Goal: Task Accomplishment & Management: Complete application form

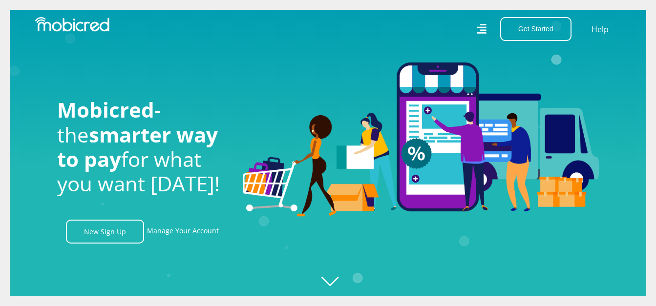
scroll to position [0, 1253]
click at [186, 236] on link "Manage Your Account" at bounding box center [183, 232] width 72 height 24
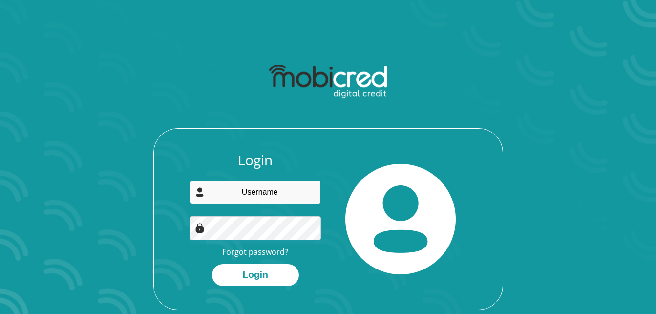
click at [264, 195] on input "email" at bounding box center [255, 192] width 131 height 24
click at [244, 193] on input "email" at bounding box center [255, 192] width 131 height 24
type input "cherrylm3@yahoo.com"
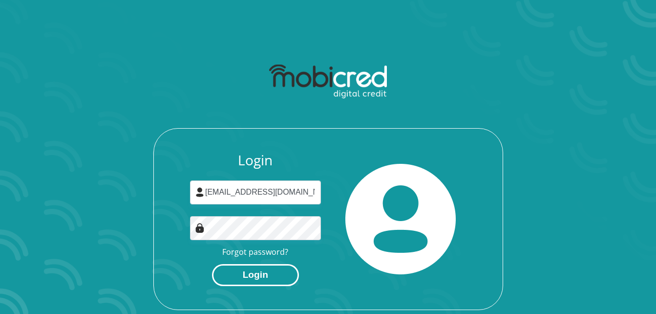
click at [263, 280] on button "Login" at bounding box center [255, 275] width 87 height 22
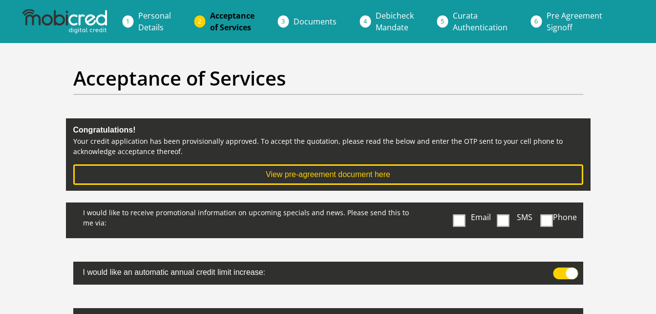
click at [461, 224] on span at bounding box center [459, 220] width 12 height 12
click at [461, 205] on input "Email" at bounding box center [461, 205] width 0 height 0
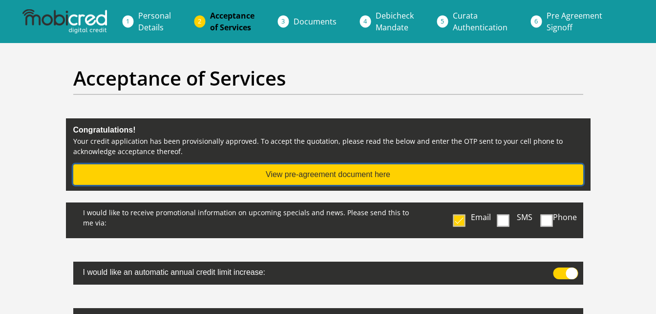
click at [473, 175] on button "View pre-agreement document here" at bounding box center [328, 174] width 510 height 21
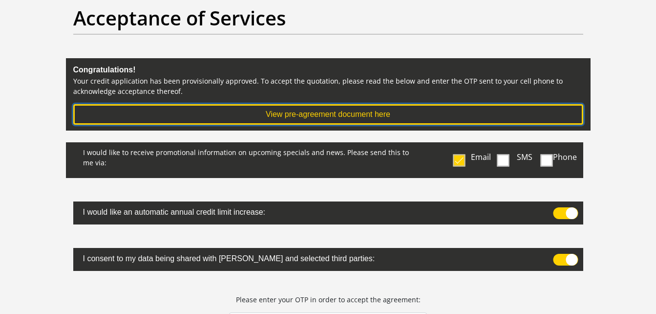
scroll to position [73, 0]
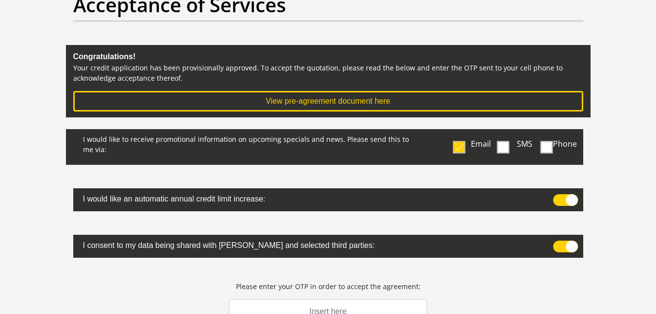
click at [564, 206] on label at bounding box center [328, 199] width 510 height 23
click at [557, 196] on input "checkbox" at bounding box center [557, 196] width 0 height 0
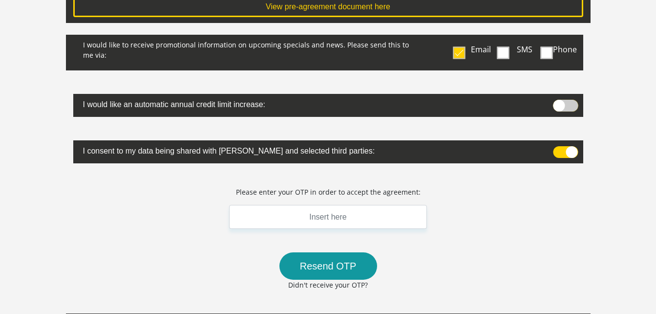
scroll to position [169, 0]
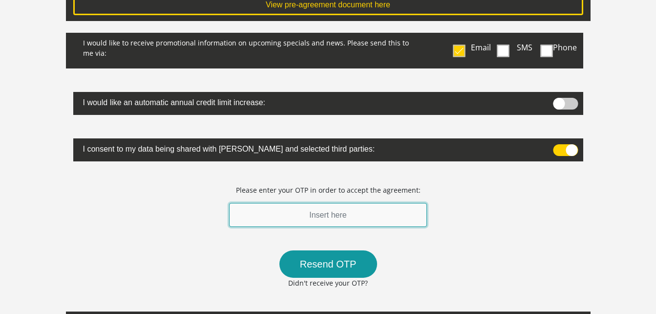
click at [366, 213] on input "text" at bounding box center [328, 215] width 198 height 24
type input "195243"
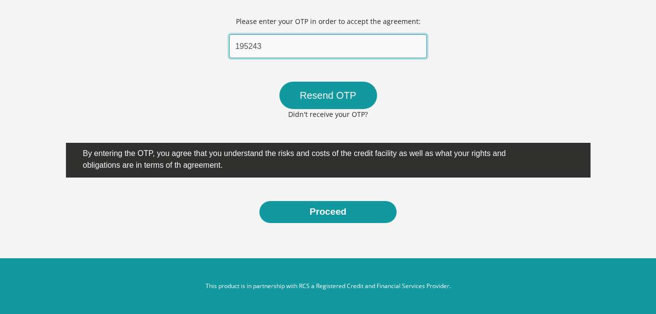
drag, startPoint x: 282, startPoint y: 51, endPoint x: 178, endPoint y: 56, distance: 104.2
click at [178, 56] on div "I would like to receive promotional information on upcoming specials and news. …" at bounding box center [328, 43] width 525 height 358
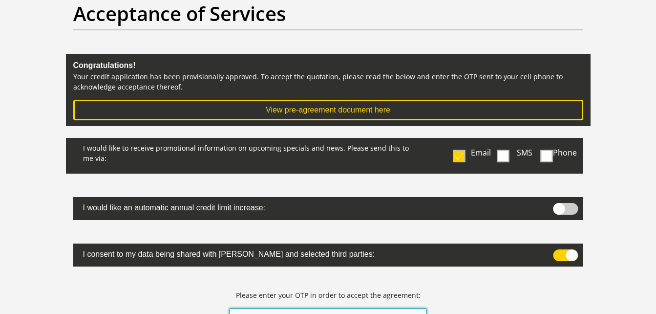
scroll to position [0, 0]
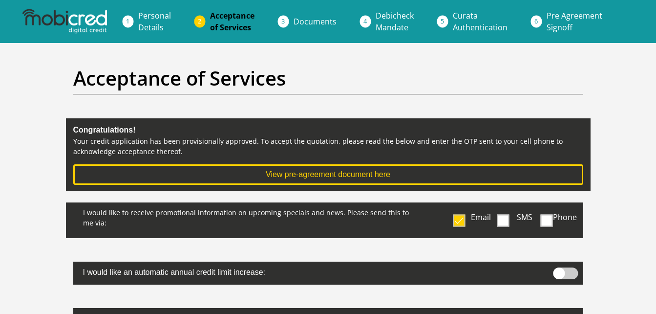
click at [353, 21] on li "Documents" at bounding box center [327, 22] width 82 height 20
click at [318, 25] on span "Documents" at bounding box center [315, 21] width 43 height 11
click at [308, 19] on span "Documents" at bounding box center [315, 21] width 43 height 11
click at [313, 20] on span "Documents" at bounding box center [315, 21] width 43 height 11
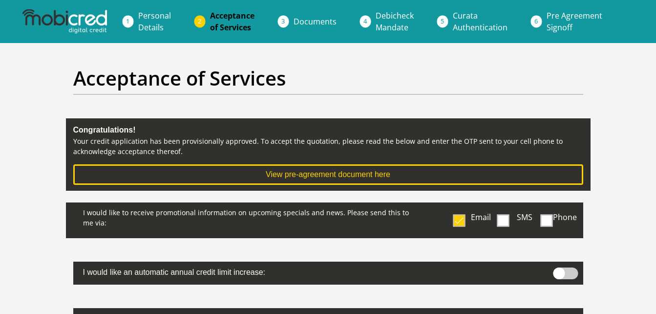
click at [313, 20] on span "Documents" at bounding box center [315, 21] width 43 height 11
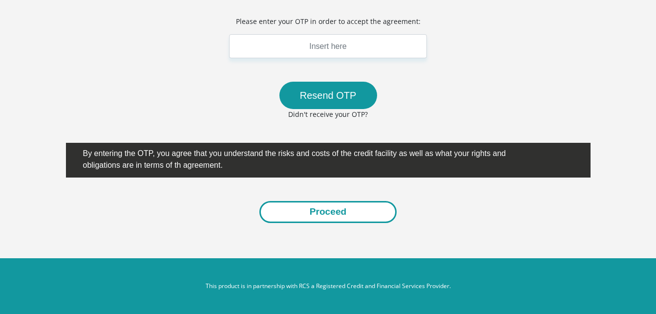
click at [300, 208] on button "Proceed" at bounding box center [328, 212] width 138 height 22
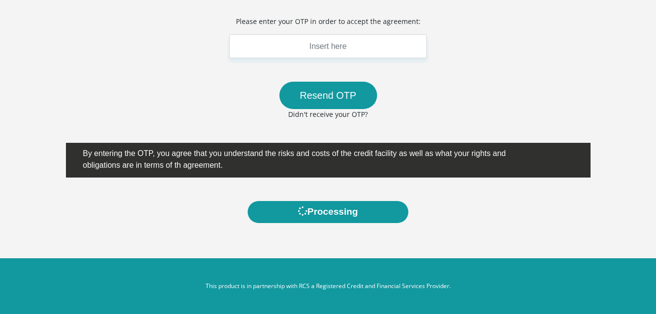
scroll to position [0, 0]
